Goal: Entertainment & Leisure: Consume media (video, audio)

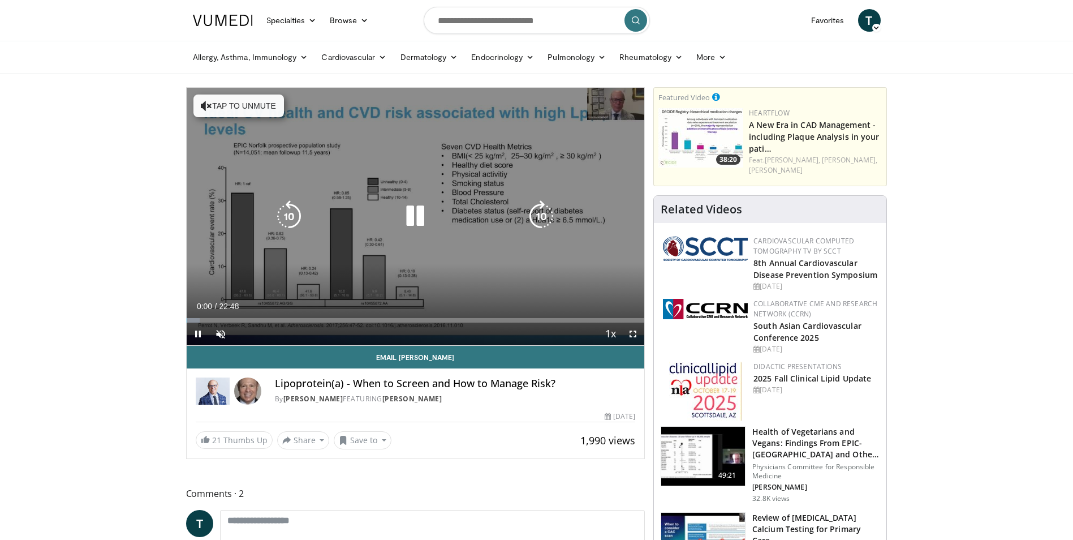
click at [233, 110] on button "Tap to unmute" at bounding box center [239, 106] width 91 height 23
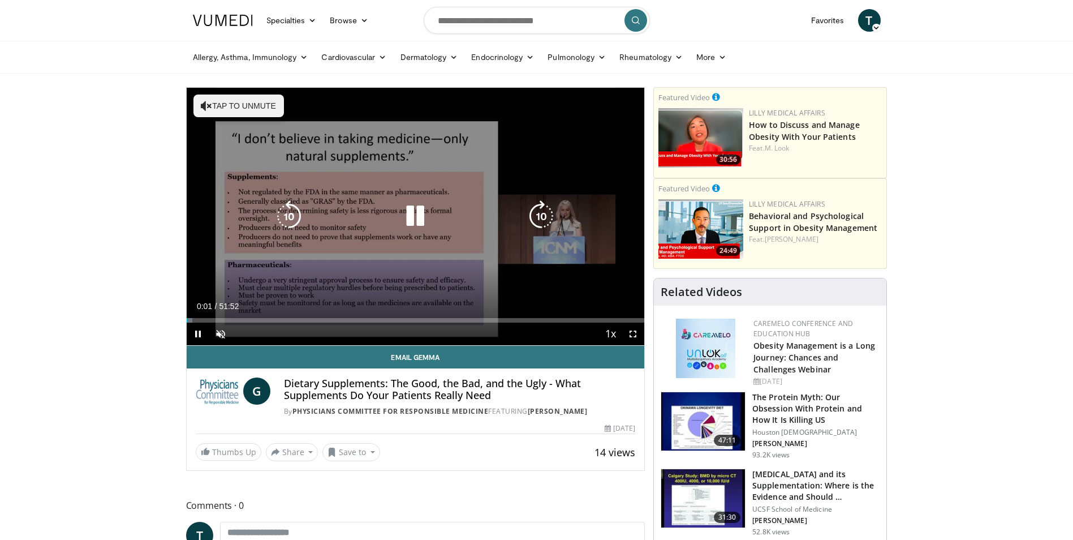
click at [235, 111] on button "Tap to unmute" at bounding box center [239, 106] width 91 height 23
